Goal: Task Accomplishment & Management: Use online tool/utility

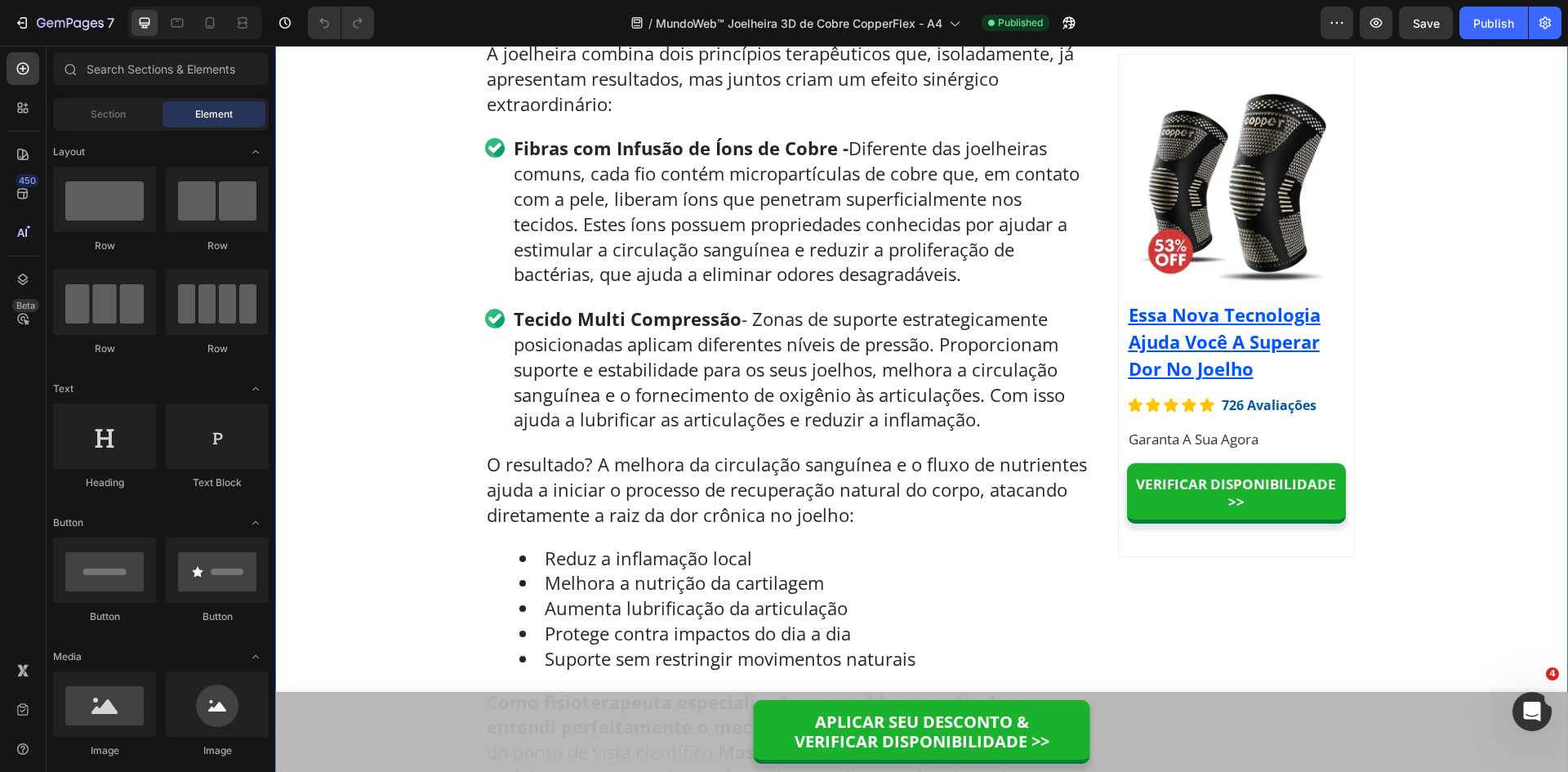
scroll to position [5811, 0]
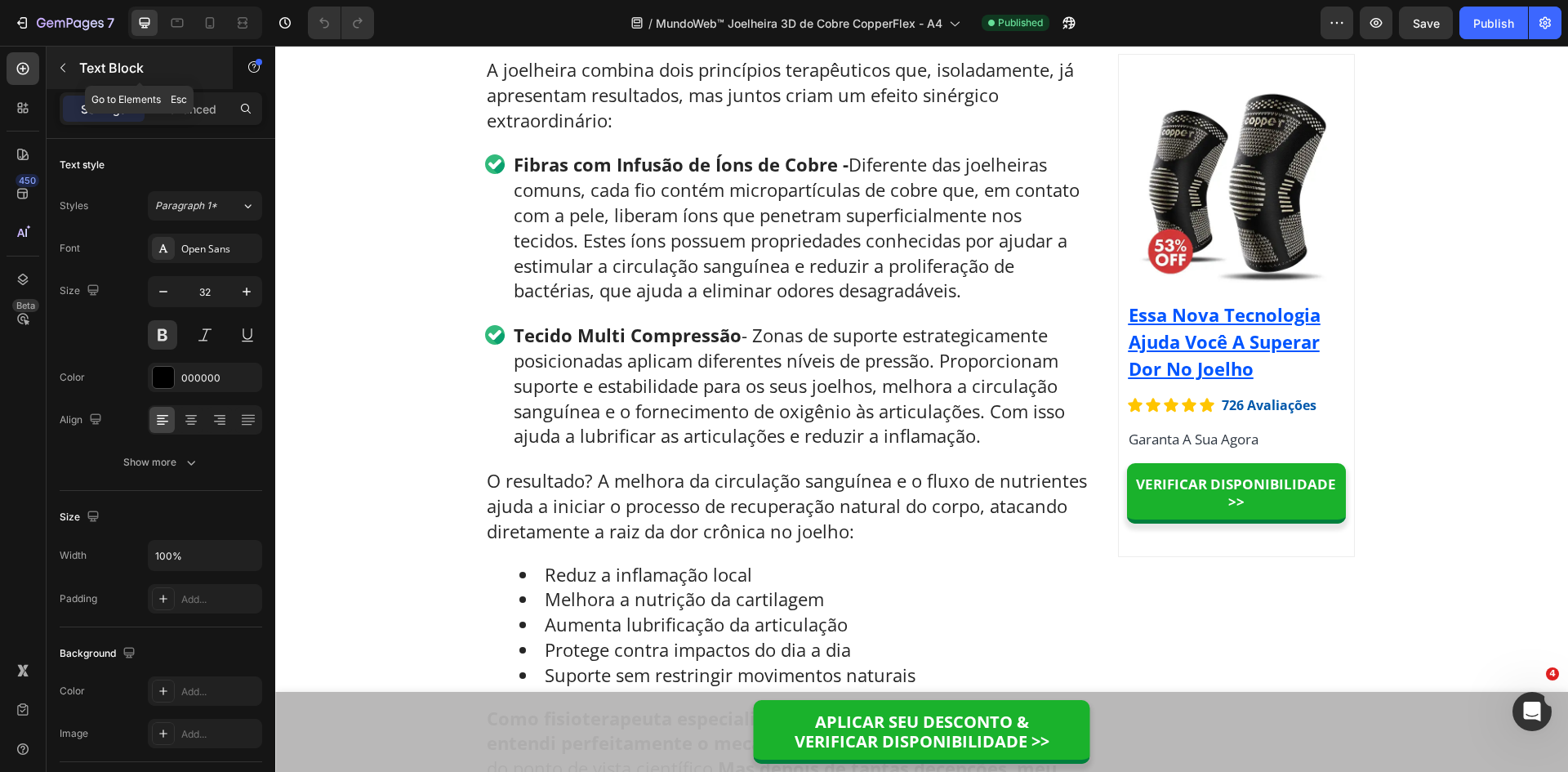
click at [210, 82] on div "Text Block" at bounding box center [139, 67] width 186 height 42
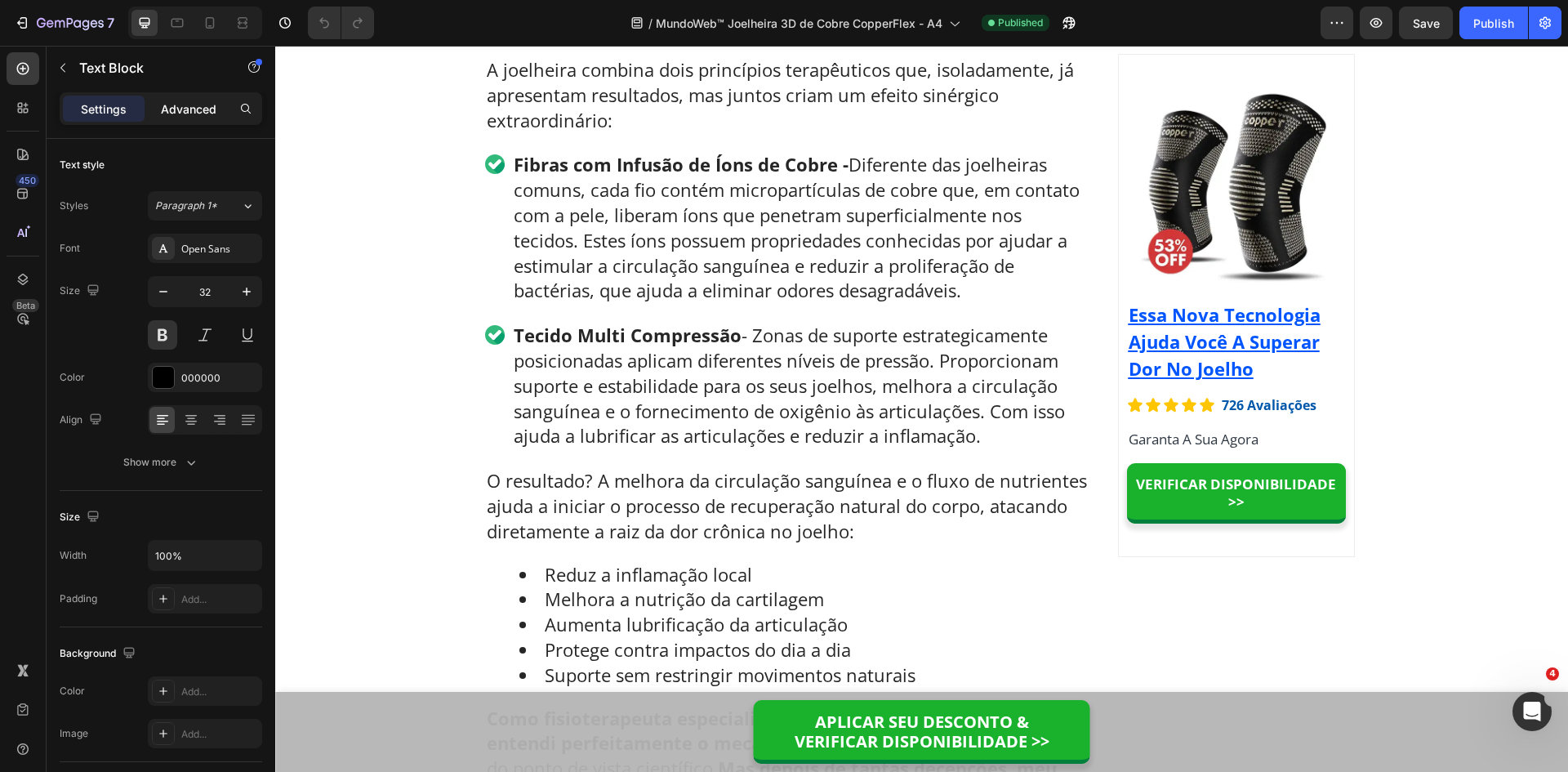
click at [187, 105] on p "Advanced" at bounding box center [189, 108] width 56 height 17
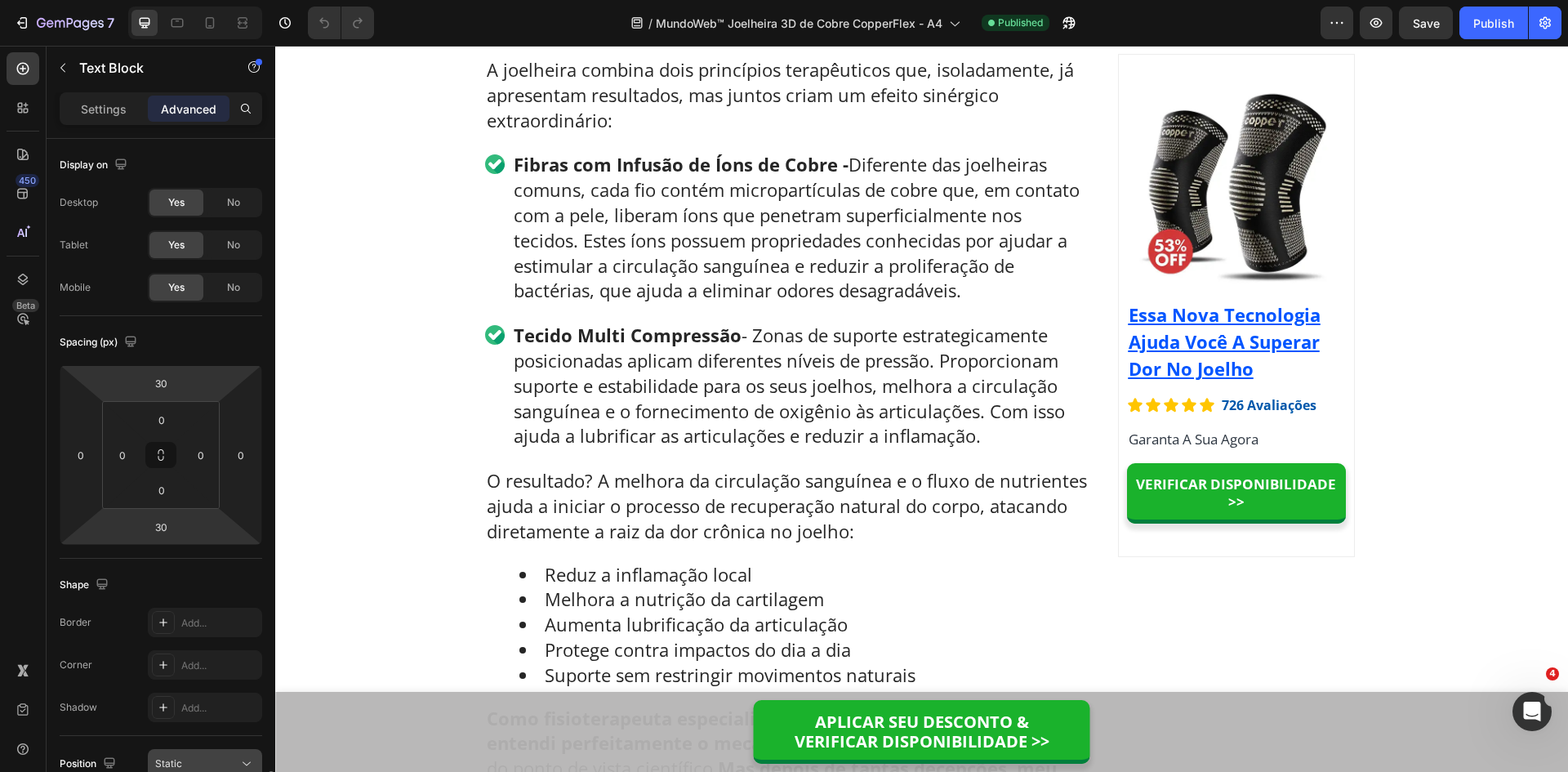
scroll to position [386, 0]
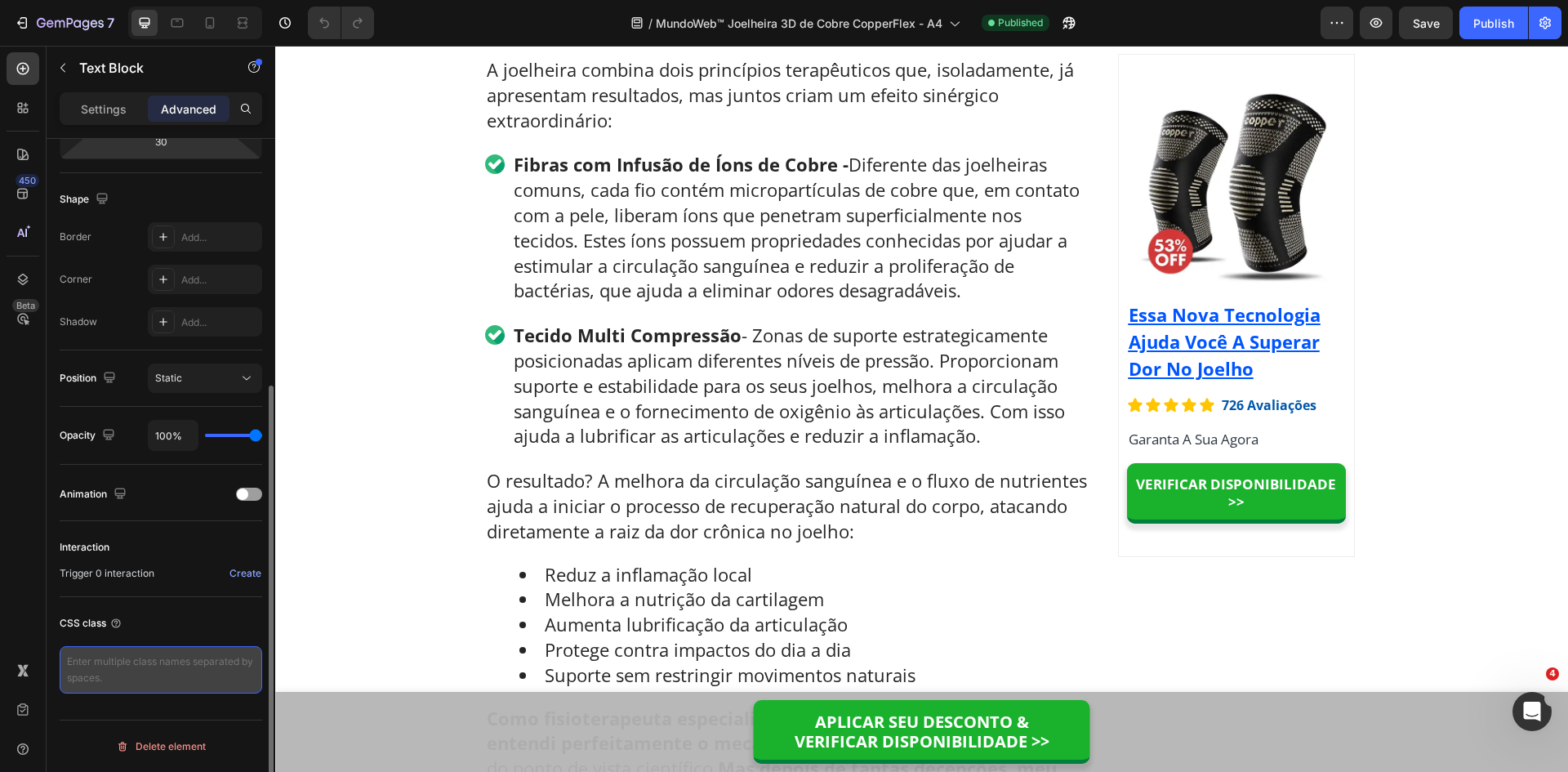
click at [117, 679] on textarea at bounding box center [161, 670] width 203 height 47
paste textarea "gp-show-sticky"
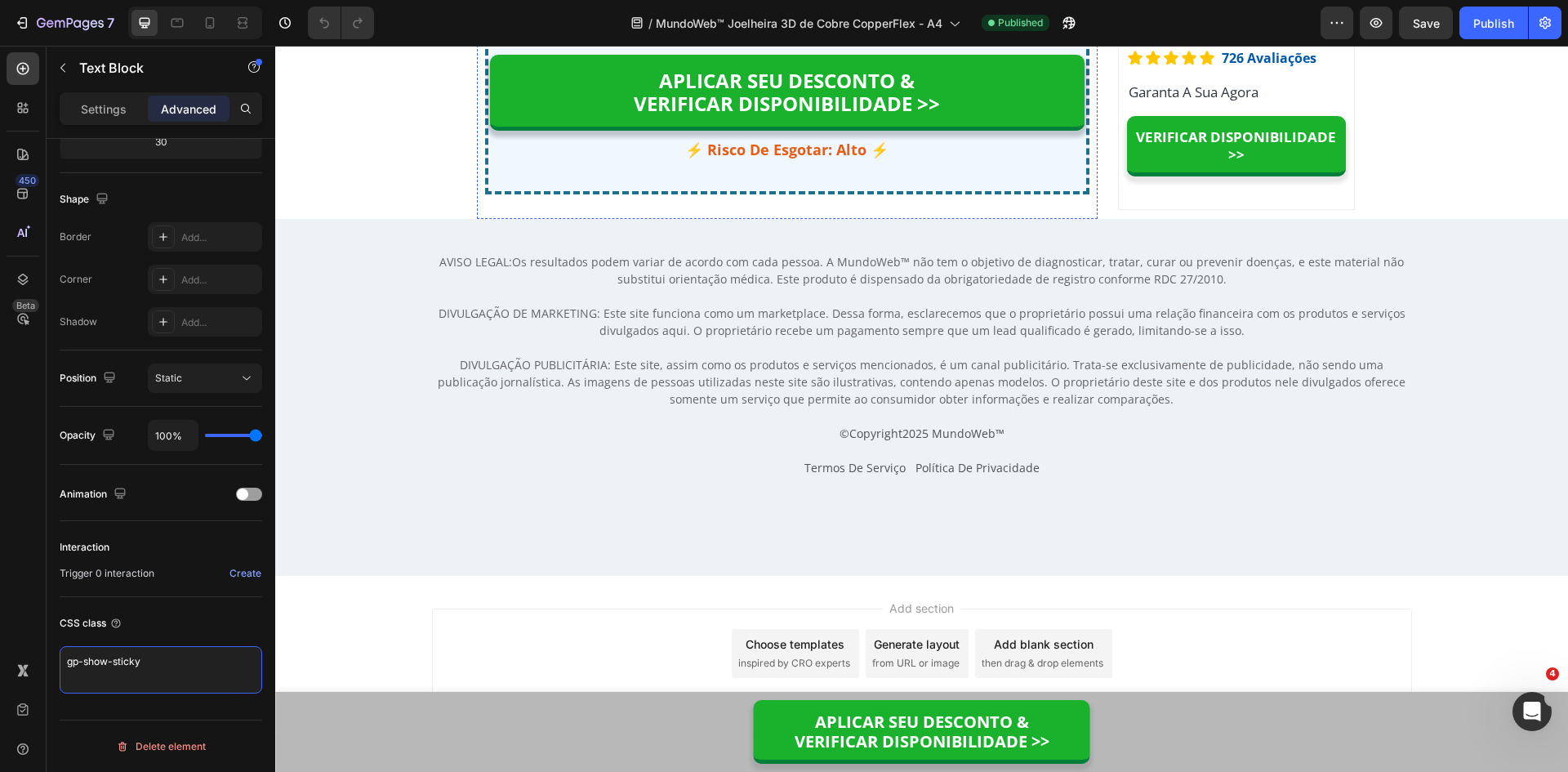
scroll to position [12757, 0]
type textarea "gp-show-sticky"
click at [799, 159] on p "⚡ Risco De Esgotar: Alto ⚡" at bounding box center [787, 149] width 592 height 19
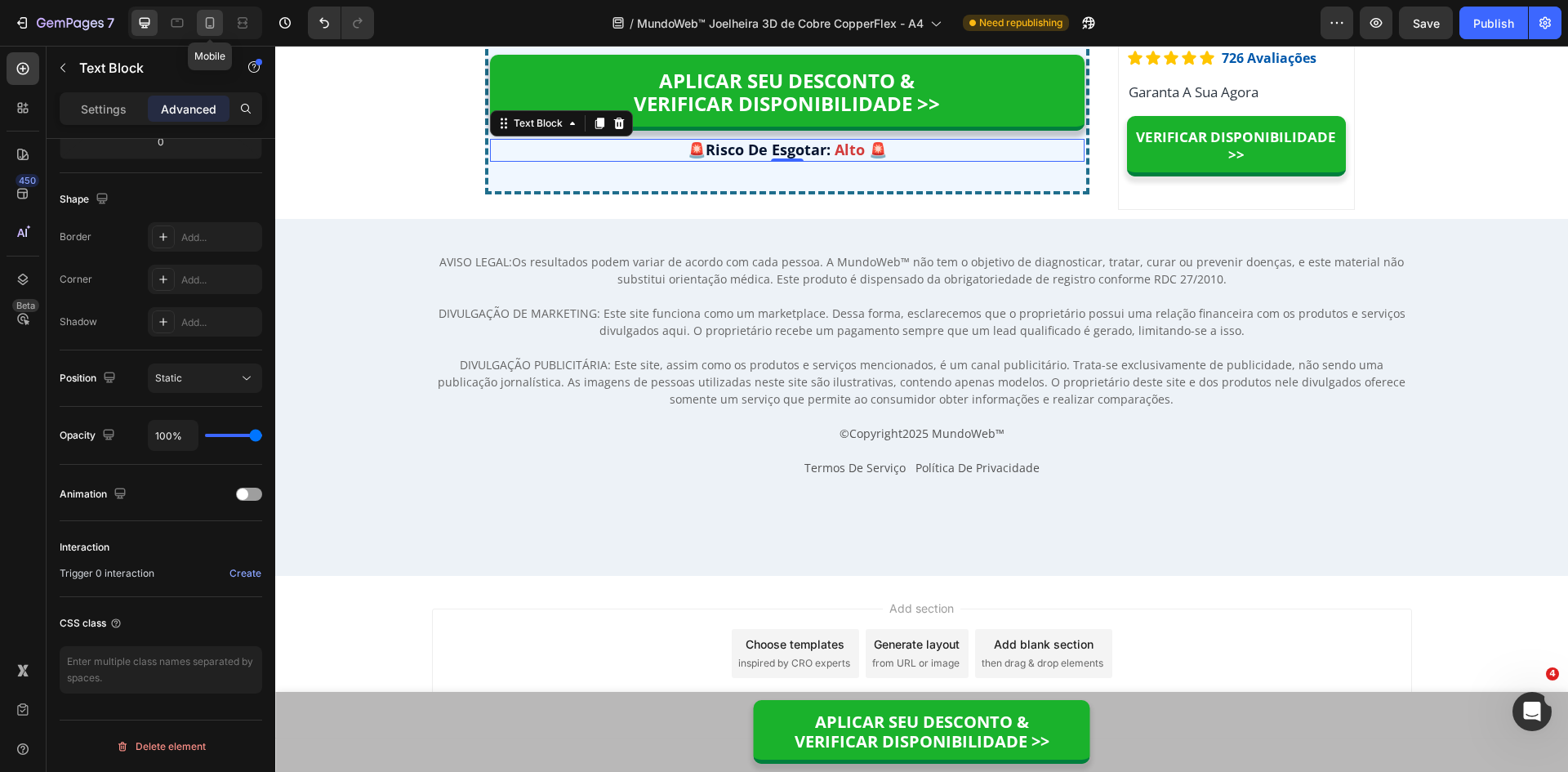
click at [213, 23] on icon at bounding box center [209, 23] width 9 height 12
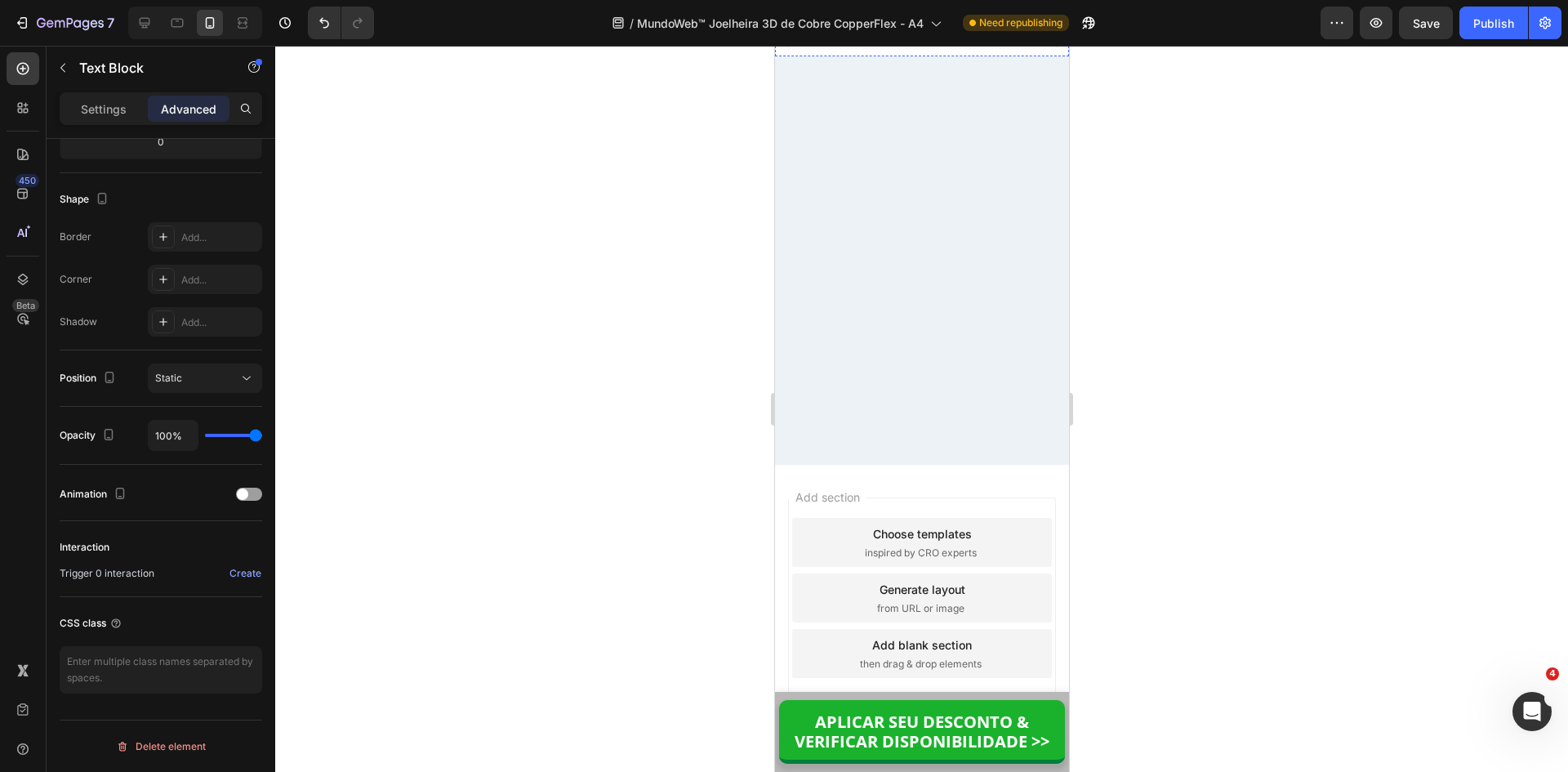
scroll to position [15525, 0]
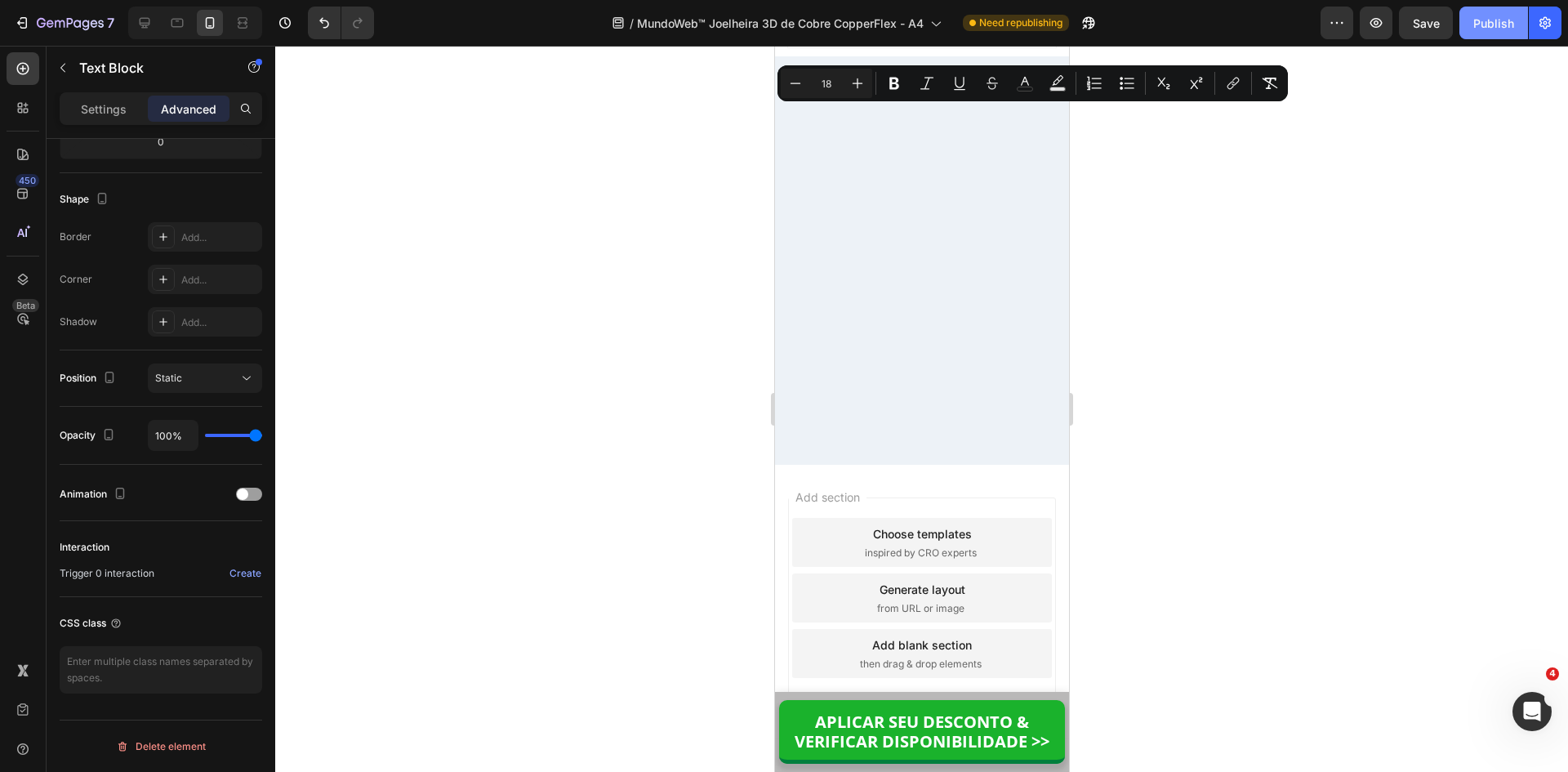
click at [1477, 33] on button "Publish" at bounding box center [1494, 23] width 69 height 32
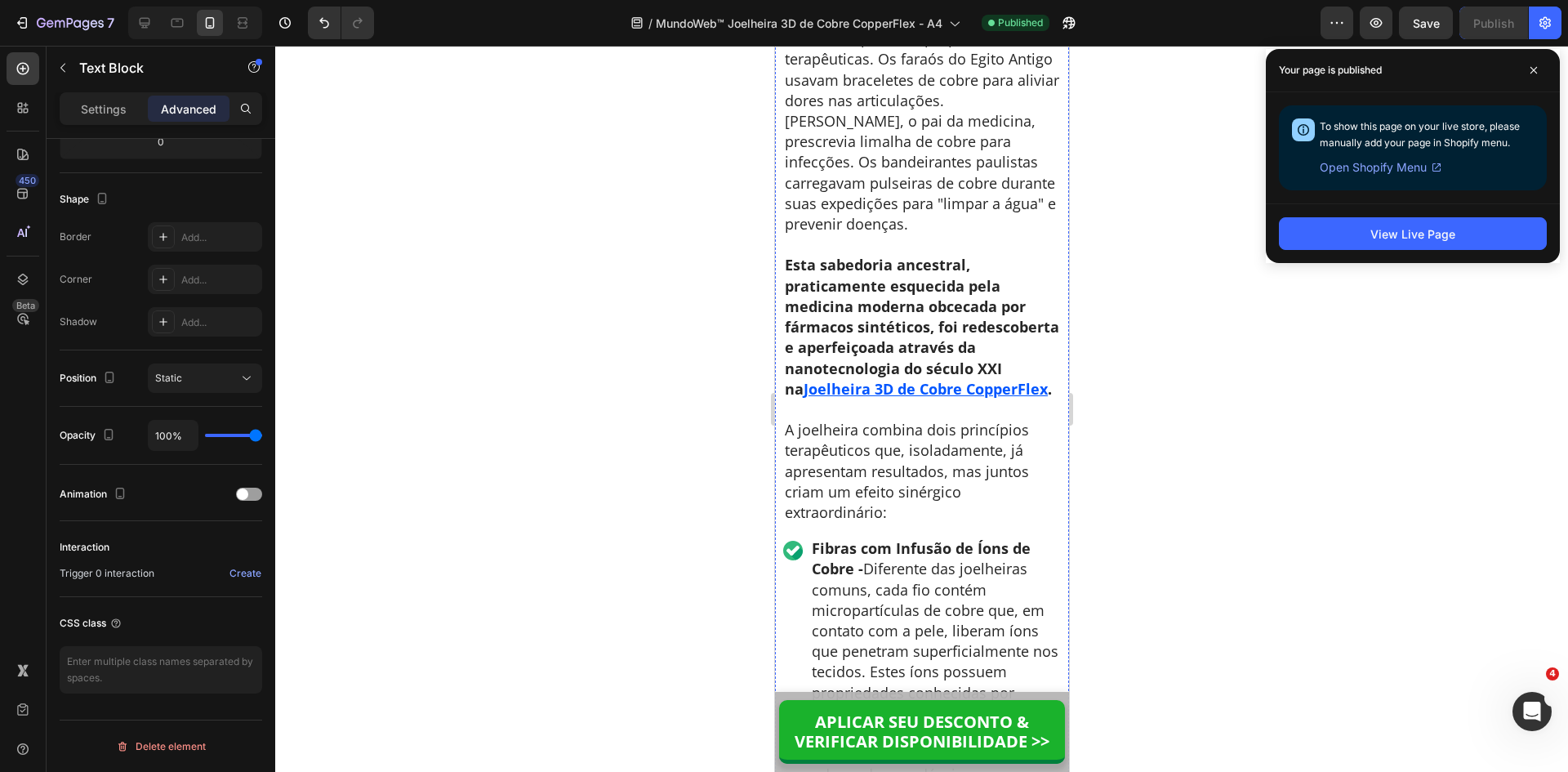
scroll to position [6699, 0]
